Goal: Book appointment/travel/reservation

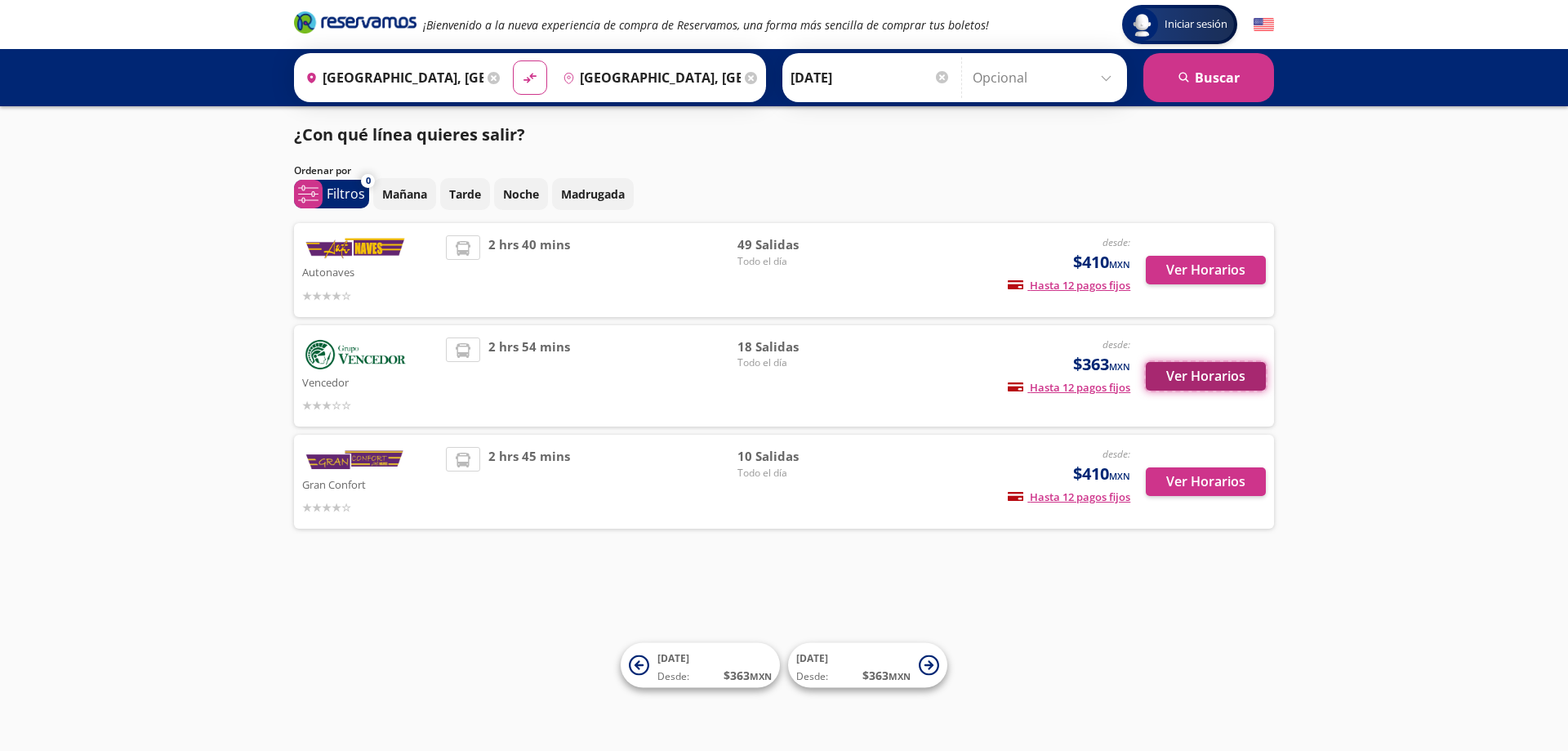
click at [1211, 373] on button "Ver Horarios" at bounding box center [1206, 376] width 120 height 29
click at [1202, 374] on button "Ver Horarios" at bounding box center [1206, 376] width 120 height 29
click at [1233, 273] on button "Ver Horarios" at bounding box center [1206, 270] width 120 height 29
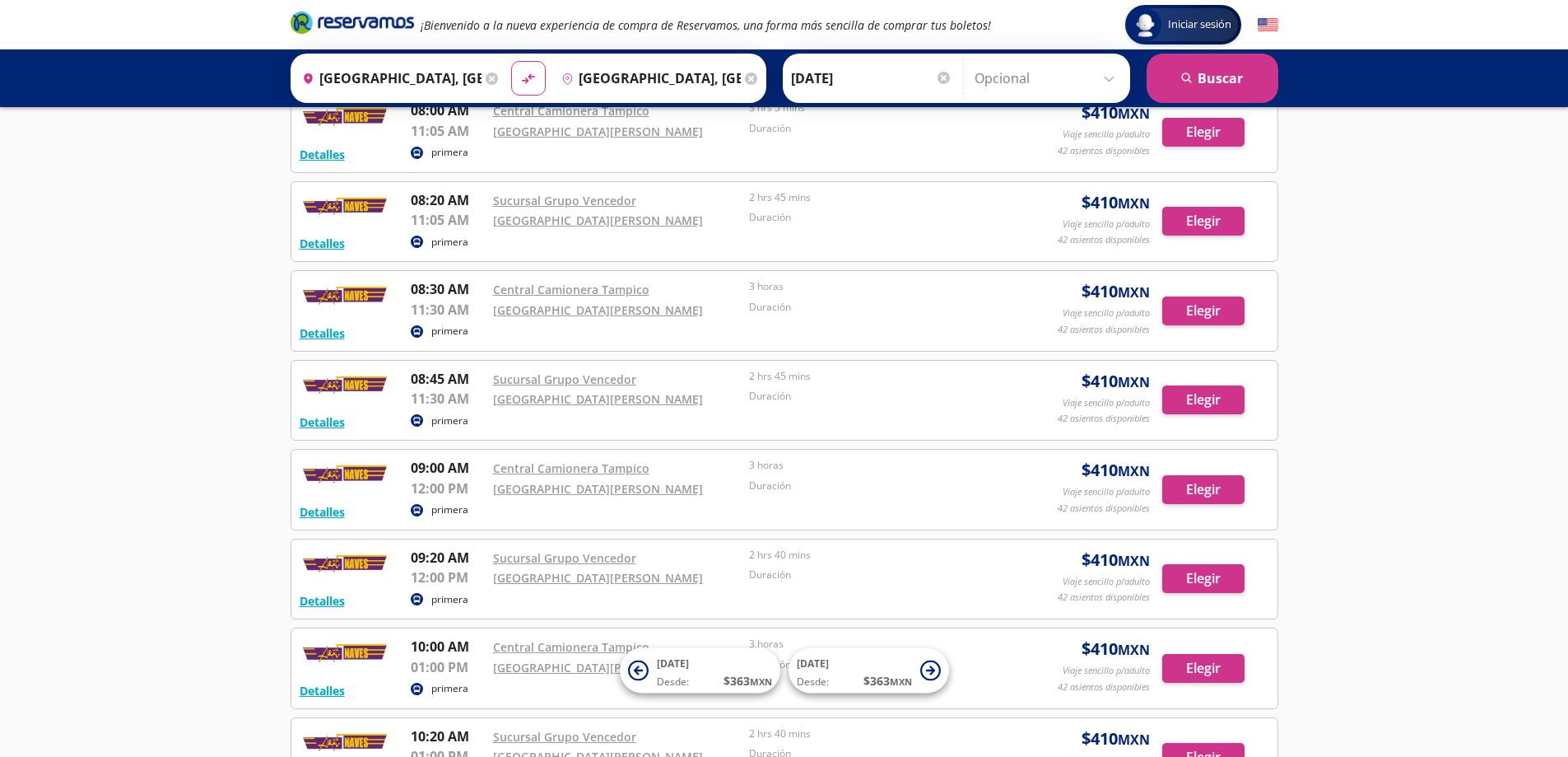
scroll to position [966, 0]
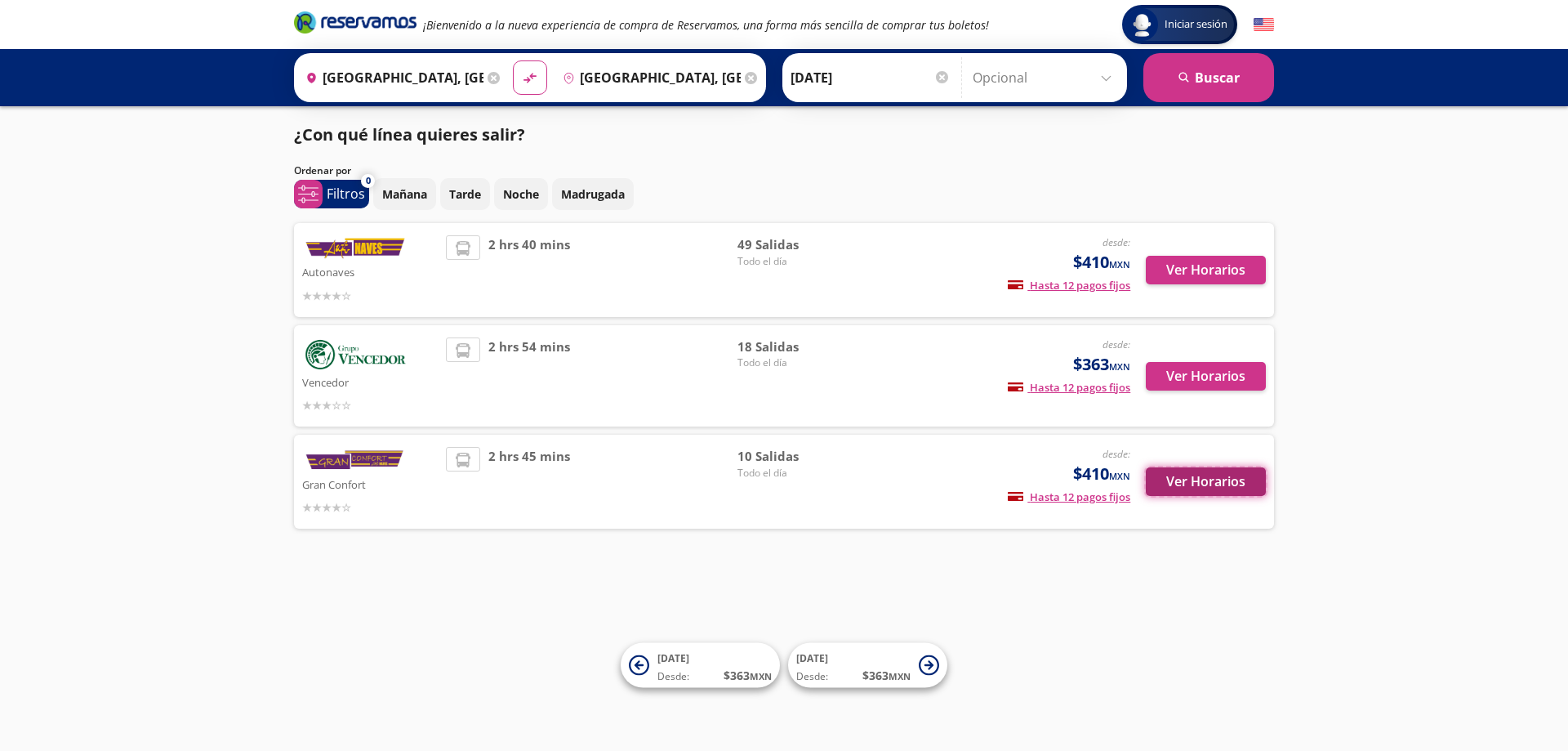
click at [1169, 480] on button "Ver Horarios" at bounding box center [1206, 481] width 120 height 29
click at [1207, 260] on button "Ver Horarios" at bounding box center [1206, 270] width 120 height 29
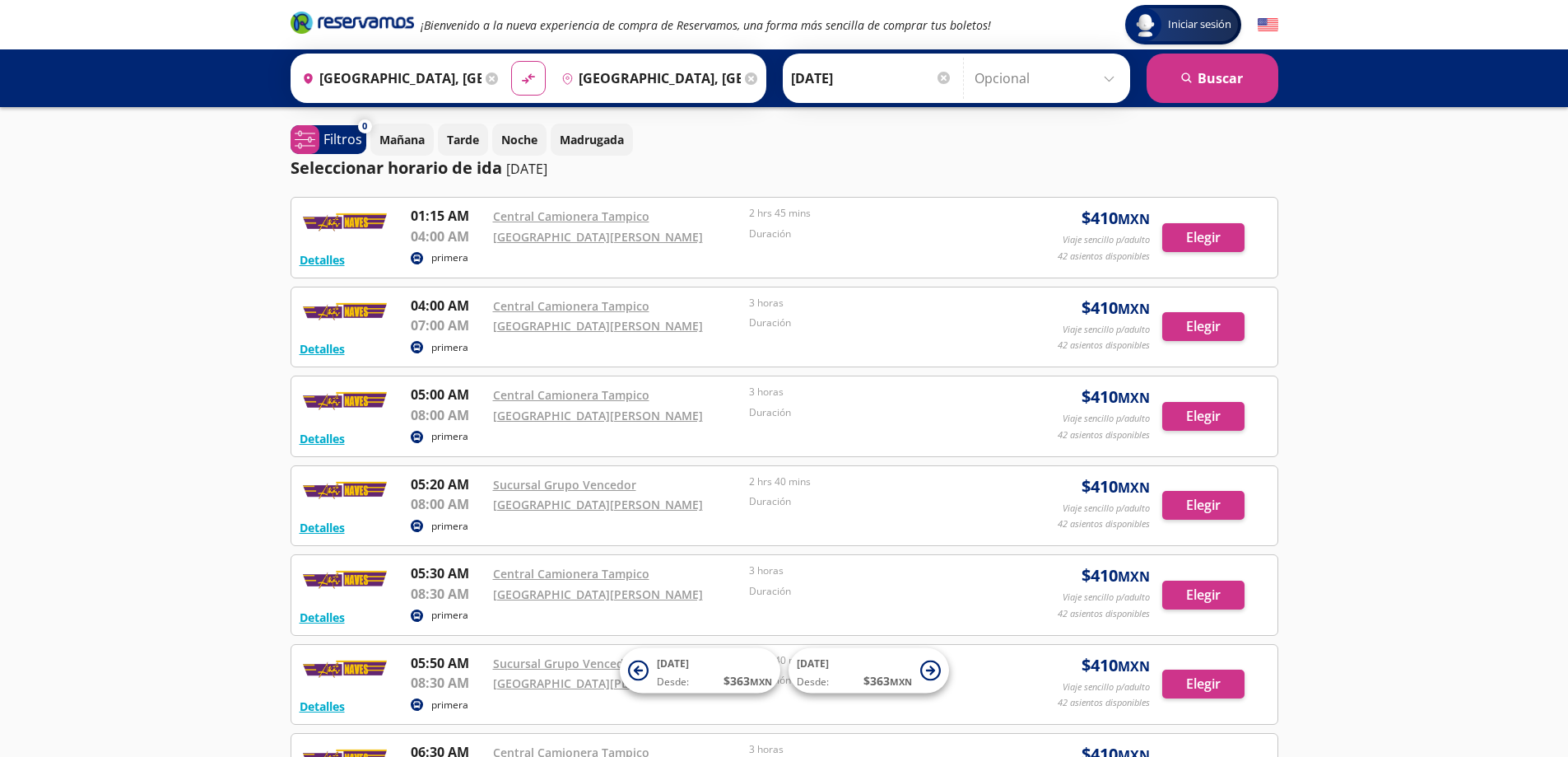
scroll to position [480, 0]
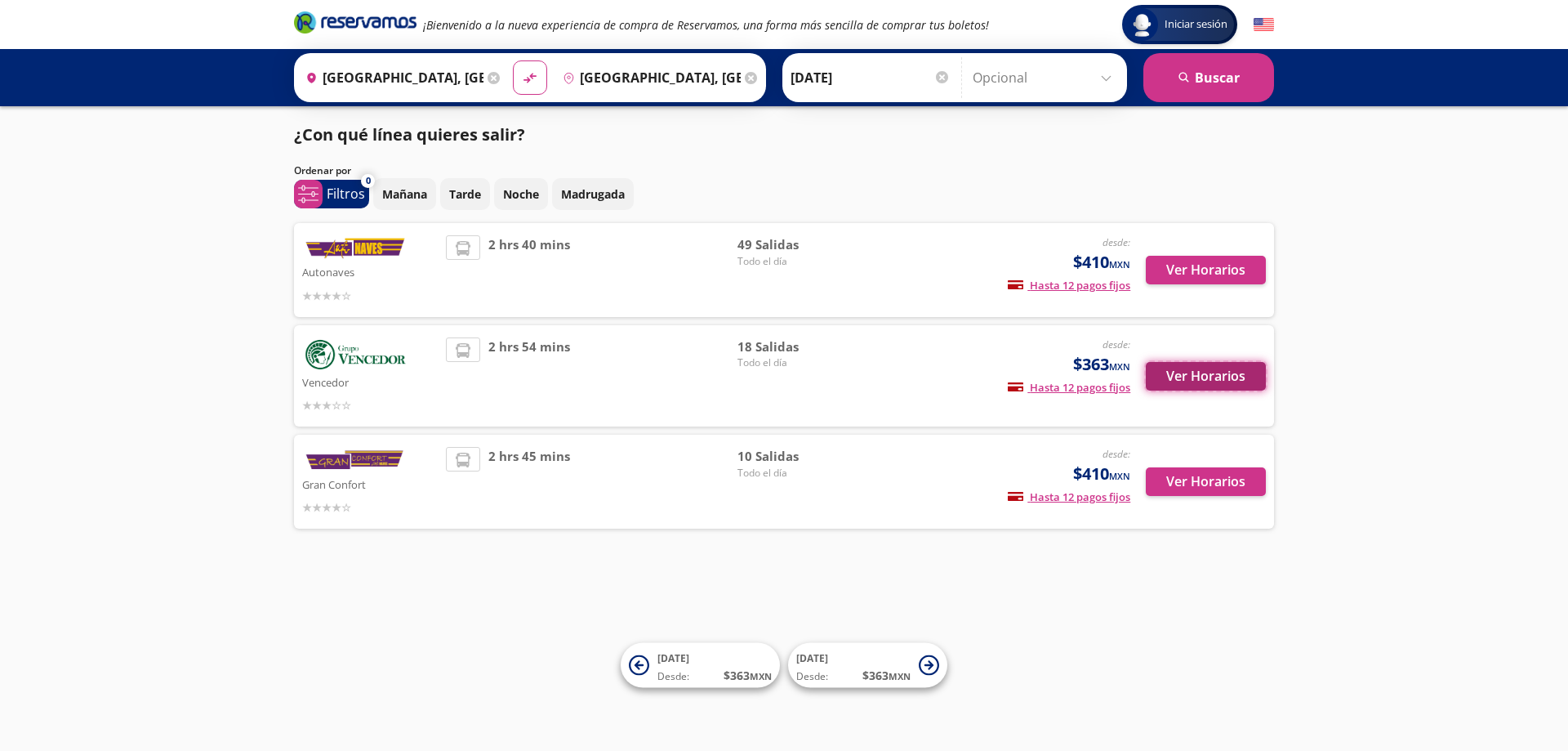
click at [1255, 376] on button "Ver Horarios" at bounding box center [1206, 376] width 120 height 29
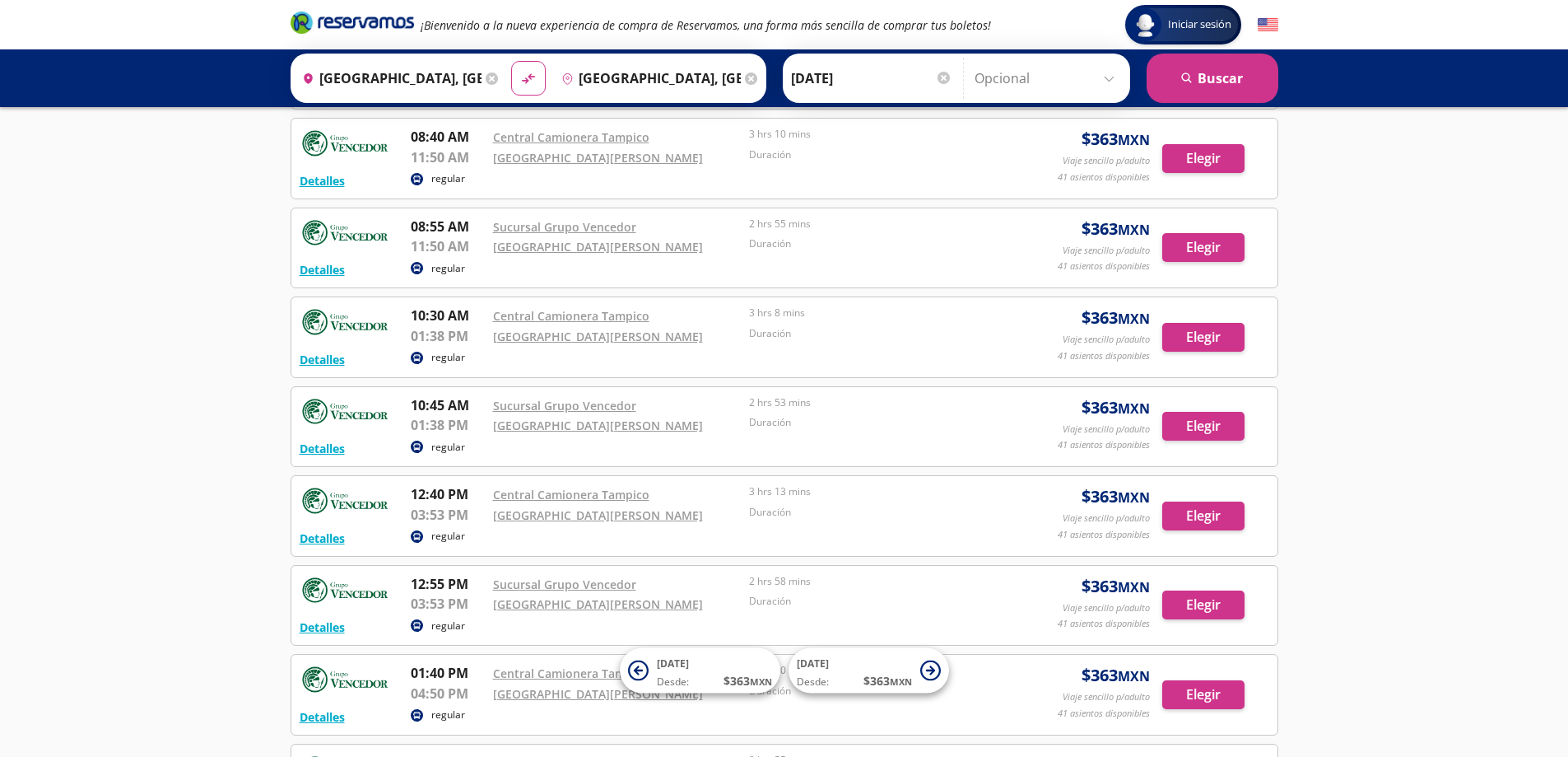
scroll to position [268, 0]
